Goal: Task Accomplishment & Management: Manage account settings

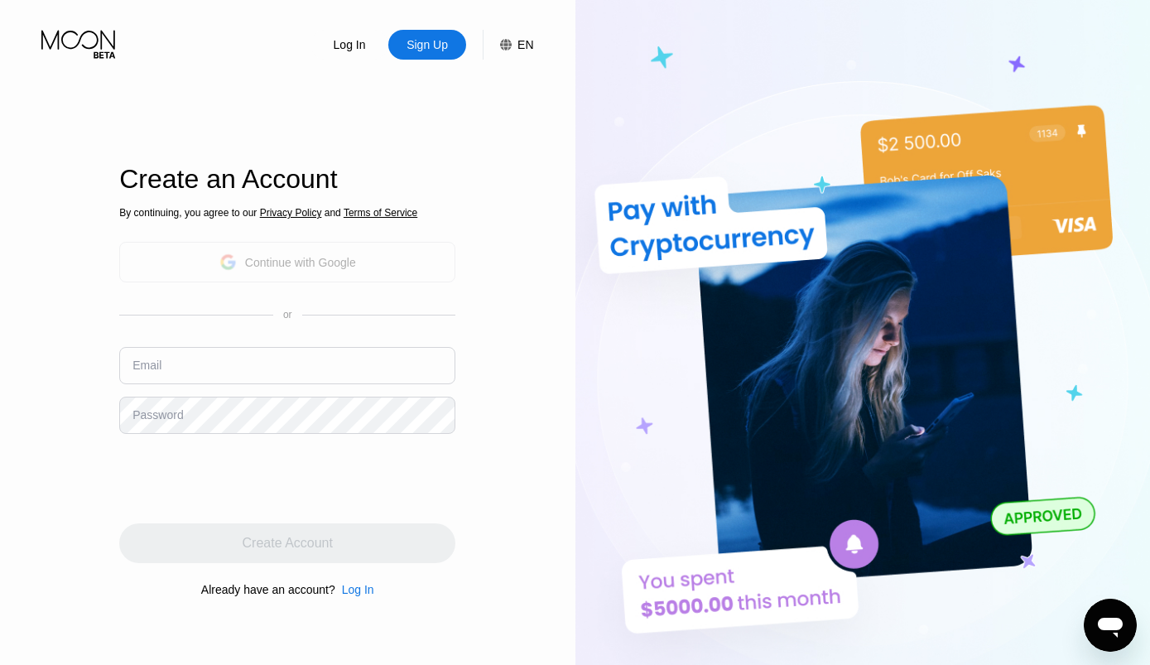
click at [314, 266] on div "Continue with Google" at bounding box center [300, 262] width 111 height 13
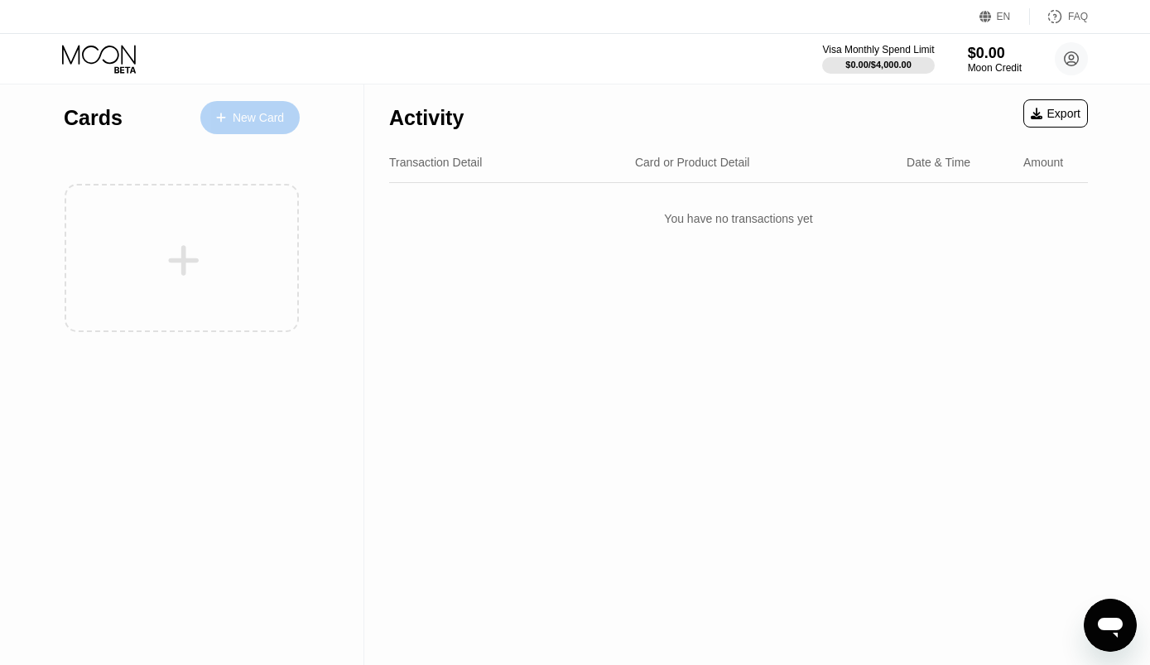
click at [243, 108] on div "New Card" at bounding box center [249, 117] width 99 height 33
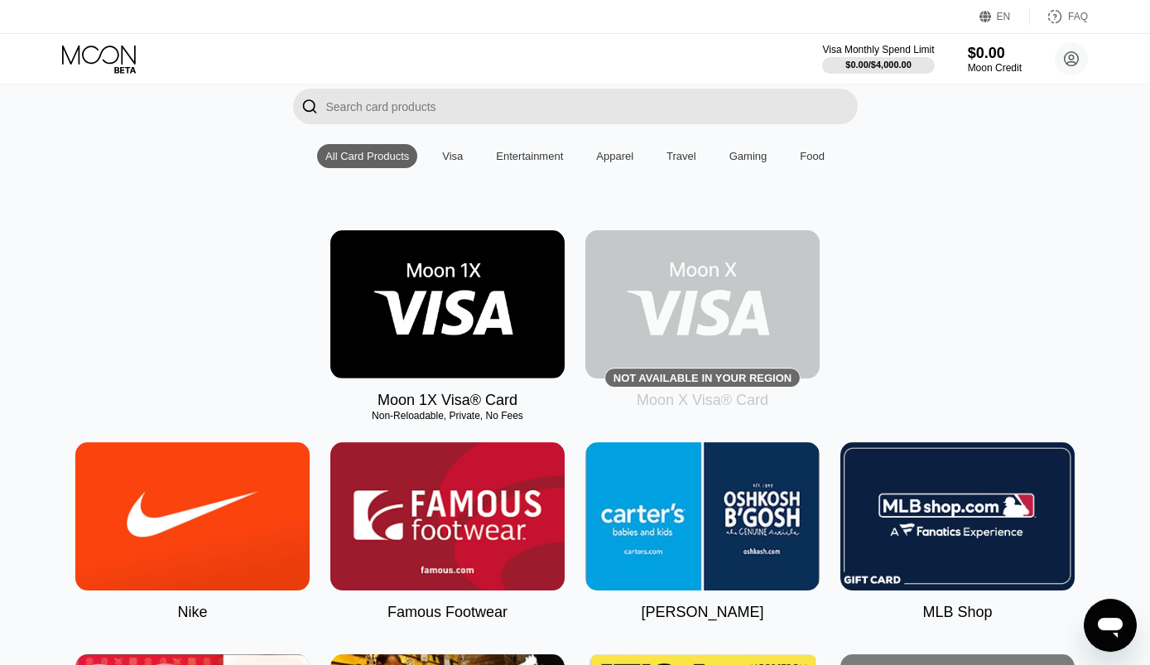
scroll to position [119, 0]
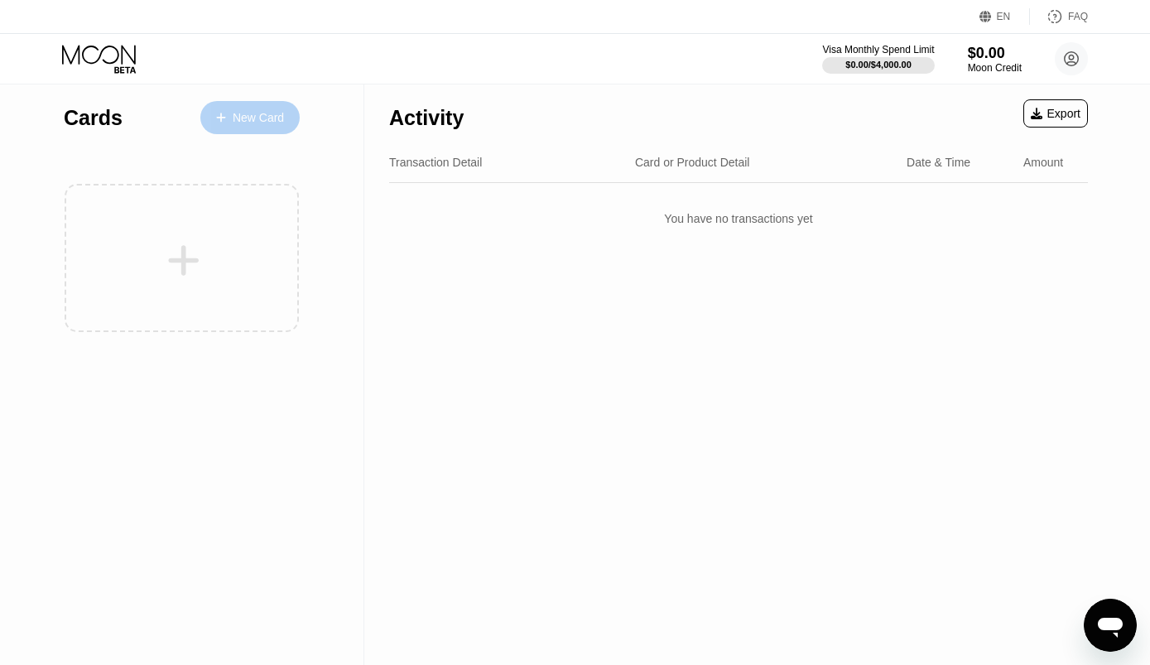
click at [239, 111] on div "New Card" at bounding box center [258, 118] width 51 height 14
